Goal: Information Seeking & Learning: Find specific page/section

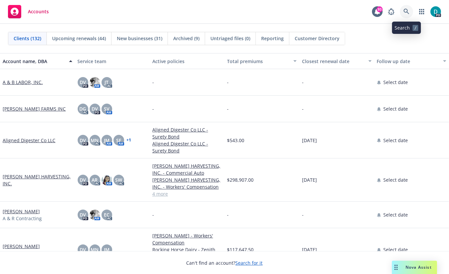
click at [407, 12] on icon at bounding box center [407, 12] width 6 height 6
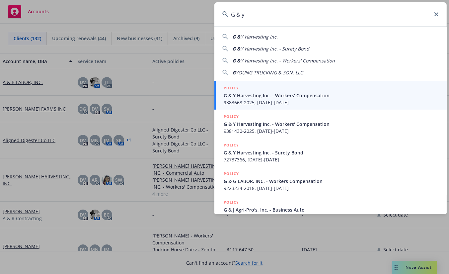
click at [268, 35] on span "Y Harvesting Inc." at bounding box center [259, 37] width 37 height 6
type input "G & Y Harvesting Inc."
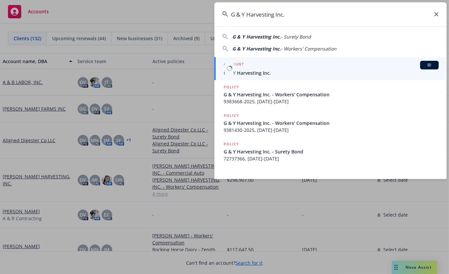
click at [244, 72] on span "G & Y Harvesting Inc." at bounding box center [331, 72] width 215 height 7
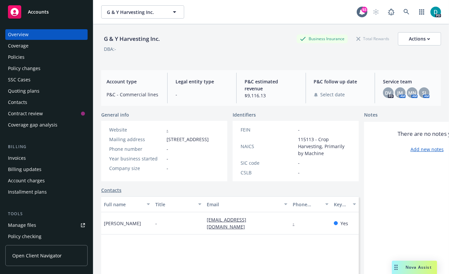
click at [25, 60] on div "Policies" at bounding box center [46, 57] width 77 height 11
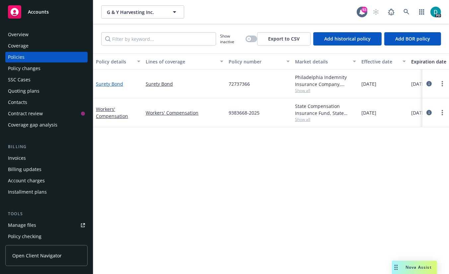
click at [120, 84] on link "Surety Bond" at bounding box center [109, 84] width 27 height 6
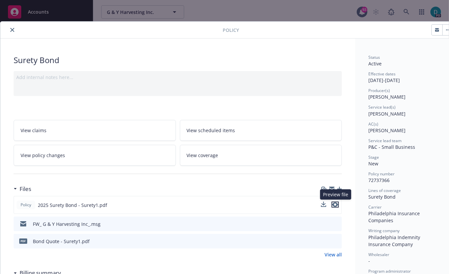
click at [338, 205] on icon "preview file" at bounding box center [335, 204] width 6 height 5
